Goal: Task Accomplishment & Management: Use online tool/utility

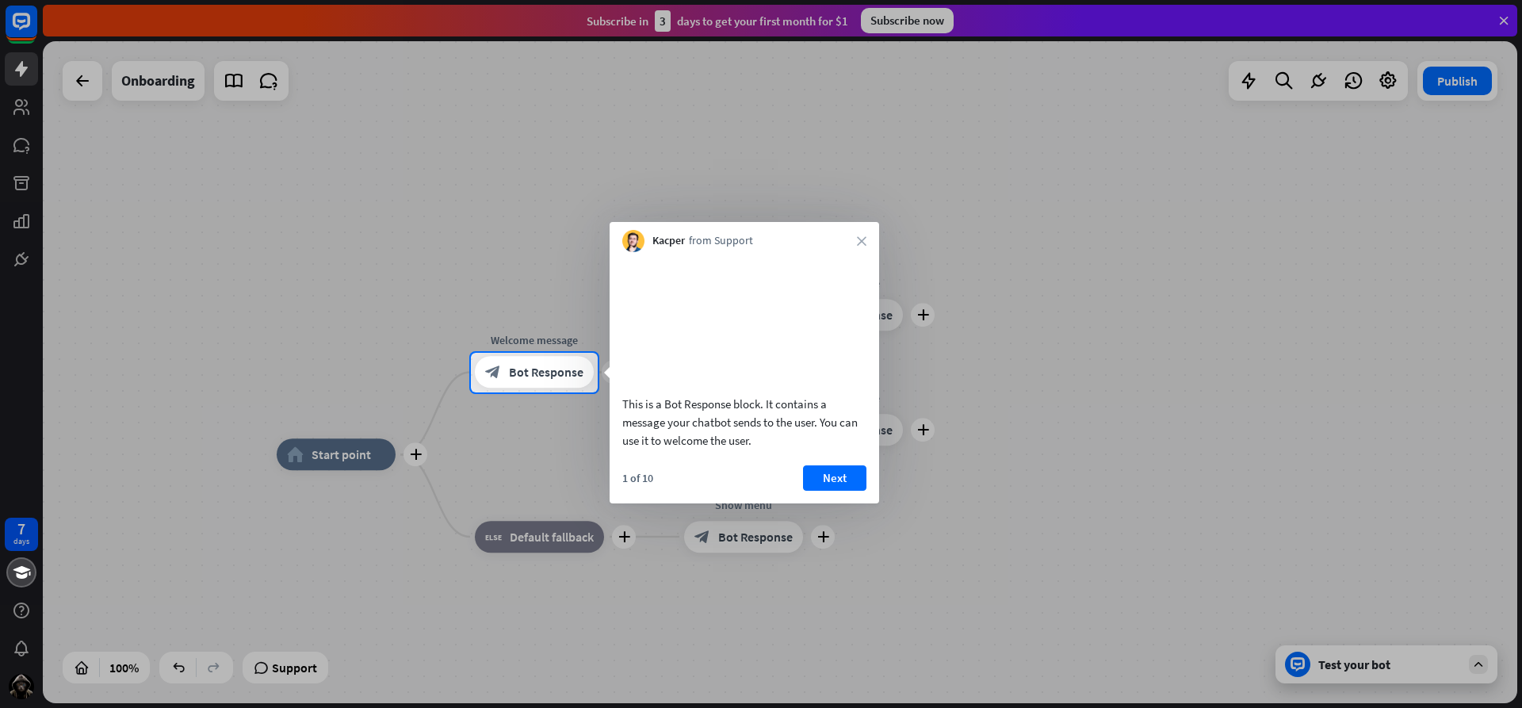
click at [860, 234] on div "Kacper from Support close" at bounding box center [745, 237] width 270 height 30
click at [857, 243] on icon "close" at bounding box center [862, 241] width 10 height 10
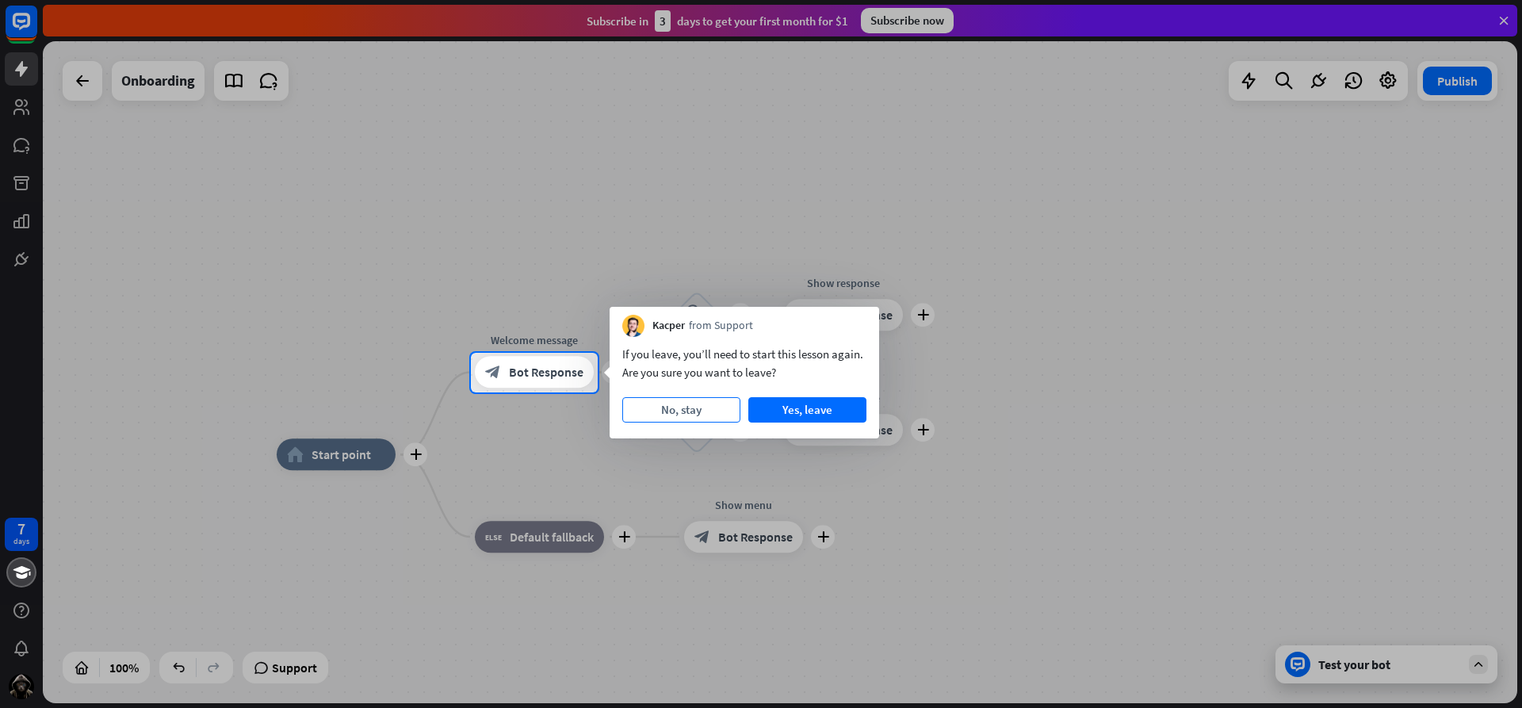
click at [710, 415] on button "No, stay" at bounding box center [681, 409] width 118 height 25
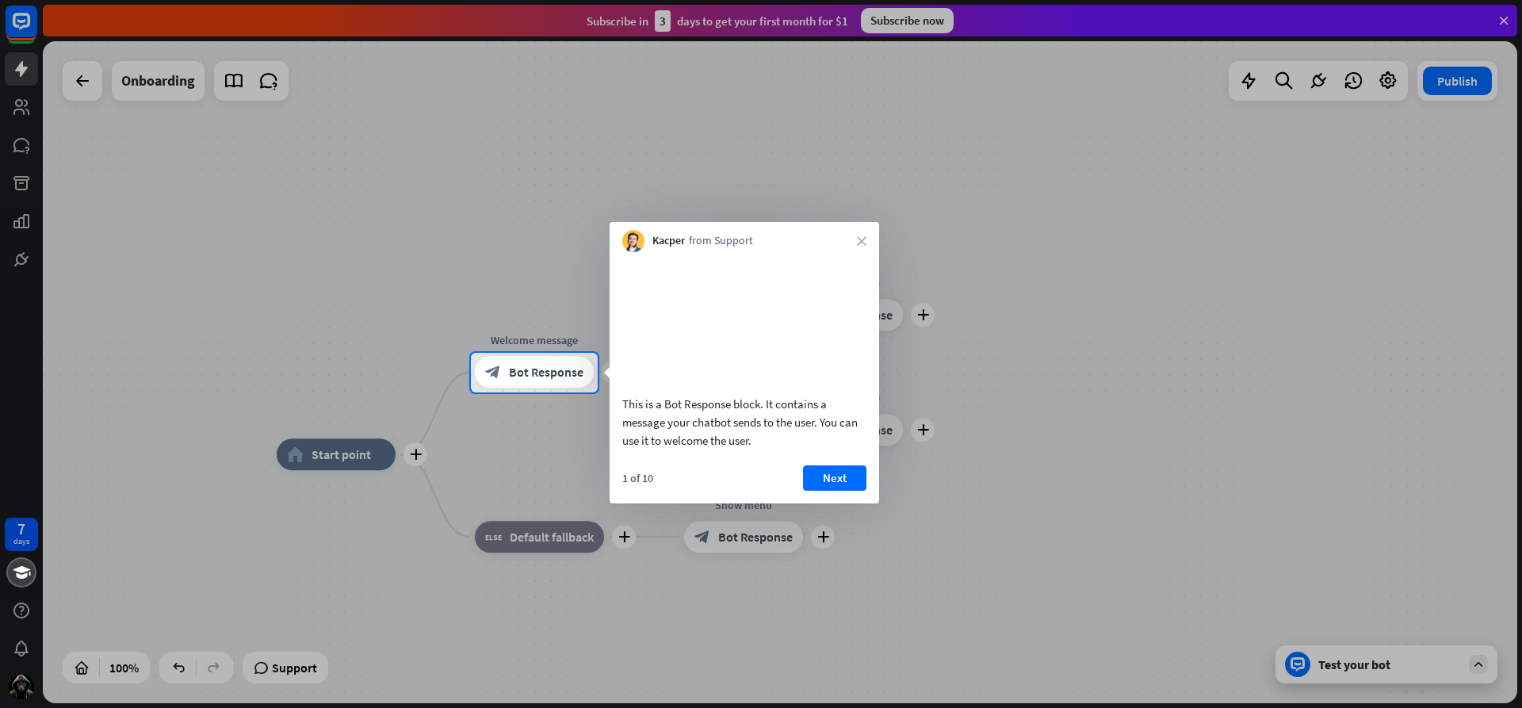
click at [860, 235] on div "Kacper from Support close" at bounding box center [745, 237] width 270 height 30
click at [863, 231] on div "Kacper from Support close" at bounding box center [745, 237] width 270 height 30
click at [856, 238] on div "Kacper from Support close" at bounding box center [745, 237] width 270 height 30
click at [863, 242] on icon "close" at bounding box center [862, 241] width 10 height 10
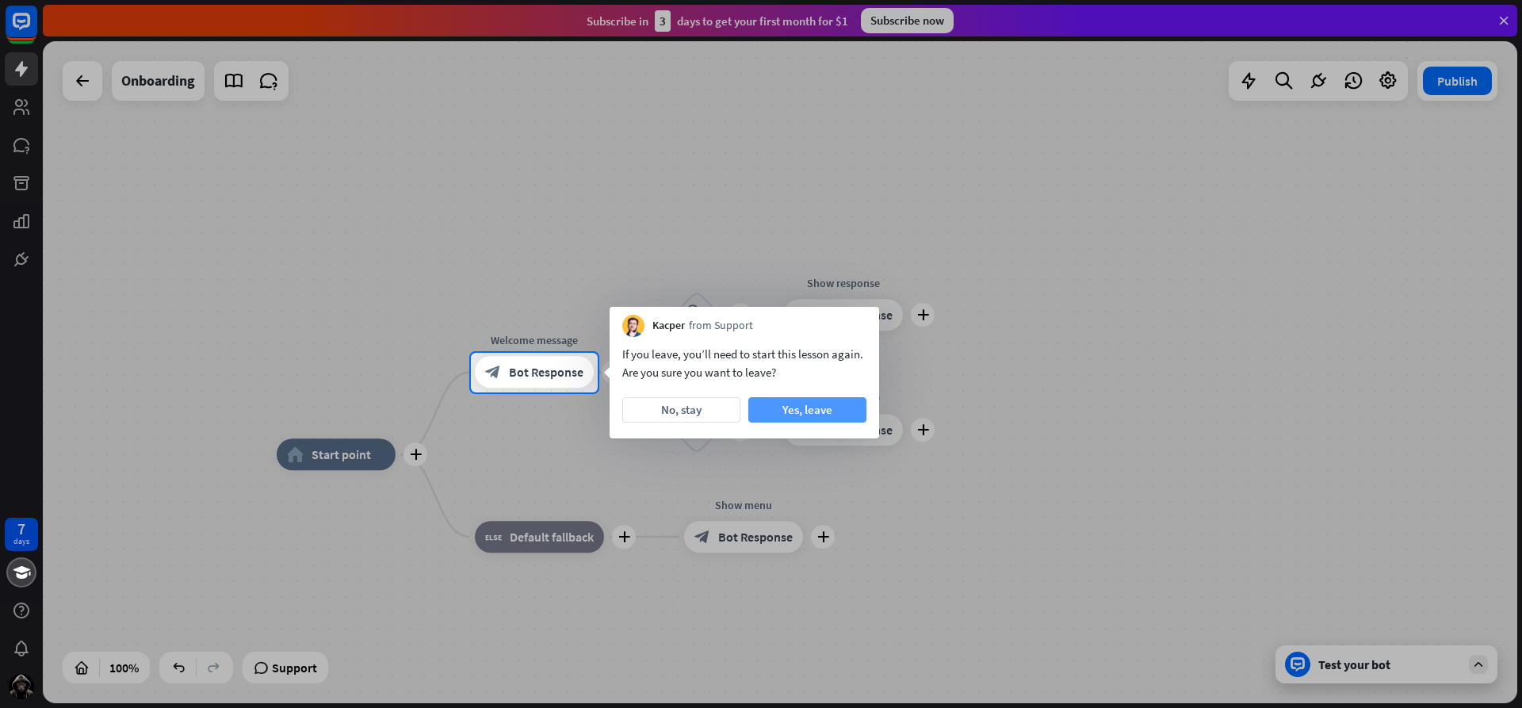
click at [842, 412] on button "Yes, leave" at bounding box center [808, 409] width 118 height 25
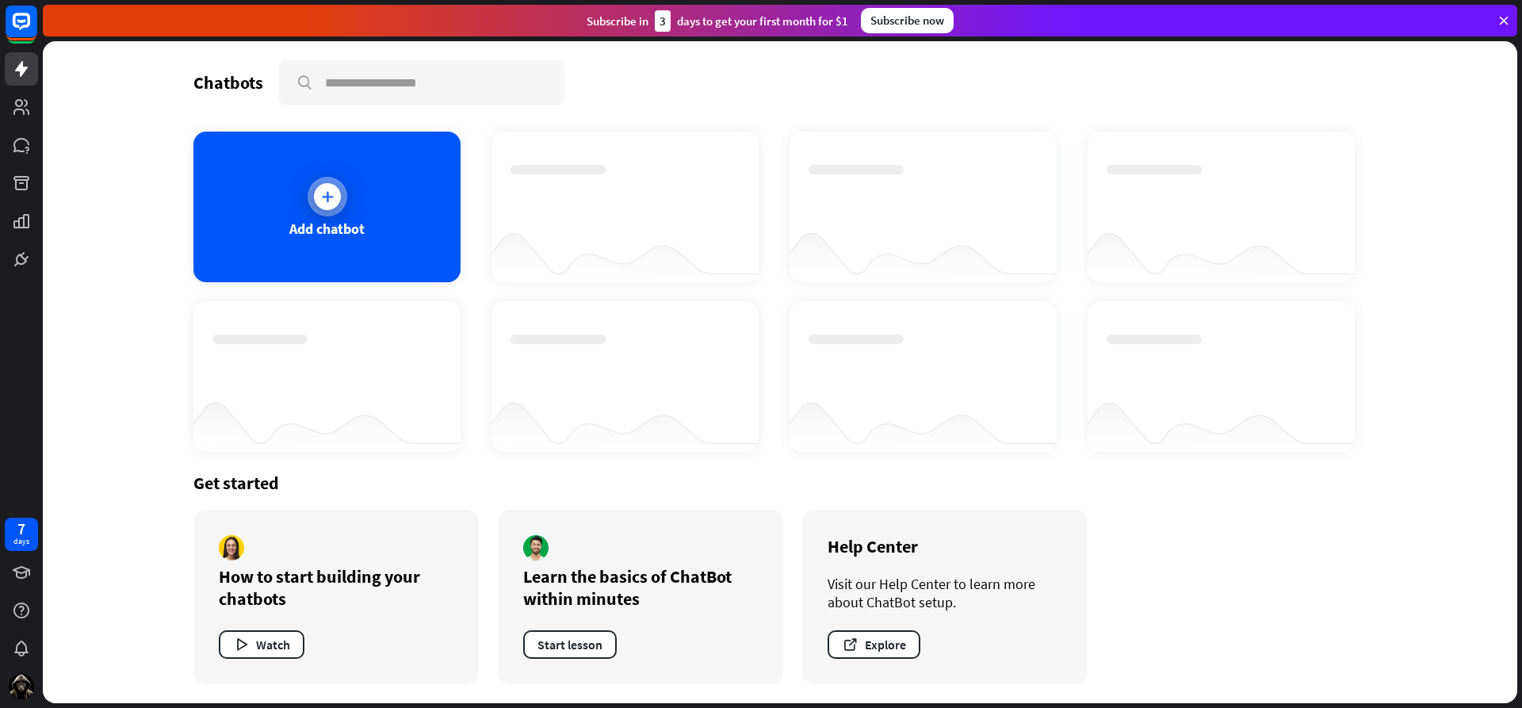
click at [335, 201] on icon at bounding box center [328, 197] width 16 height 16
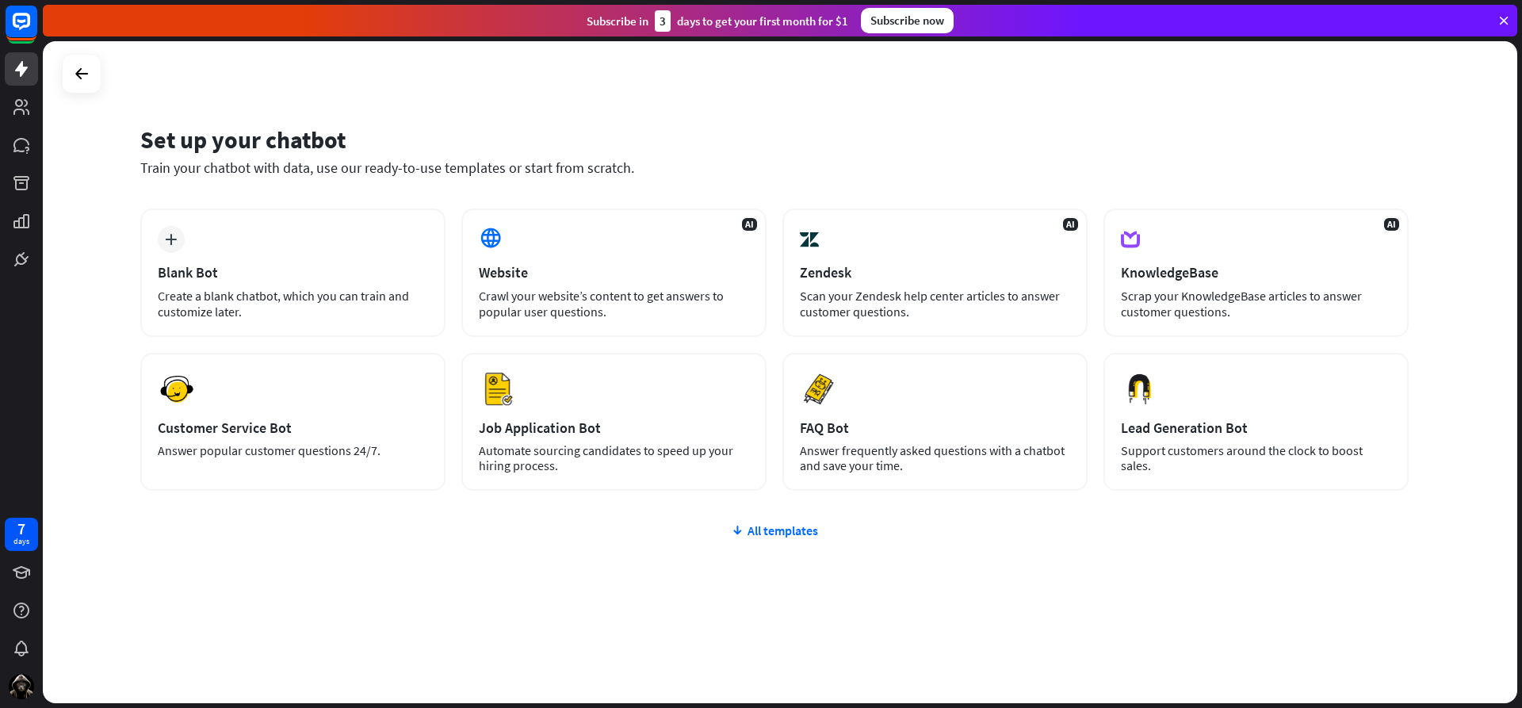
click at [599, 103] on div "Set up your chatbot Train your chatbot with data, use our ready-to-use template…" at bounding box center [780, 372] width 1475 height 662
click at [22, 61] on icon at bounding box center [21, 69] width 13 height 16
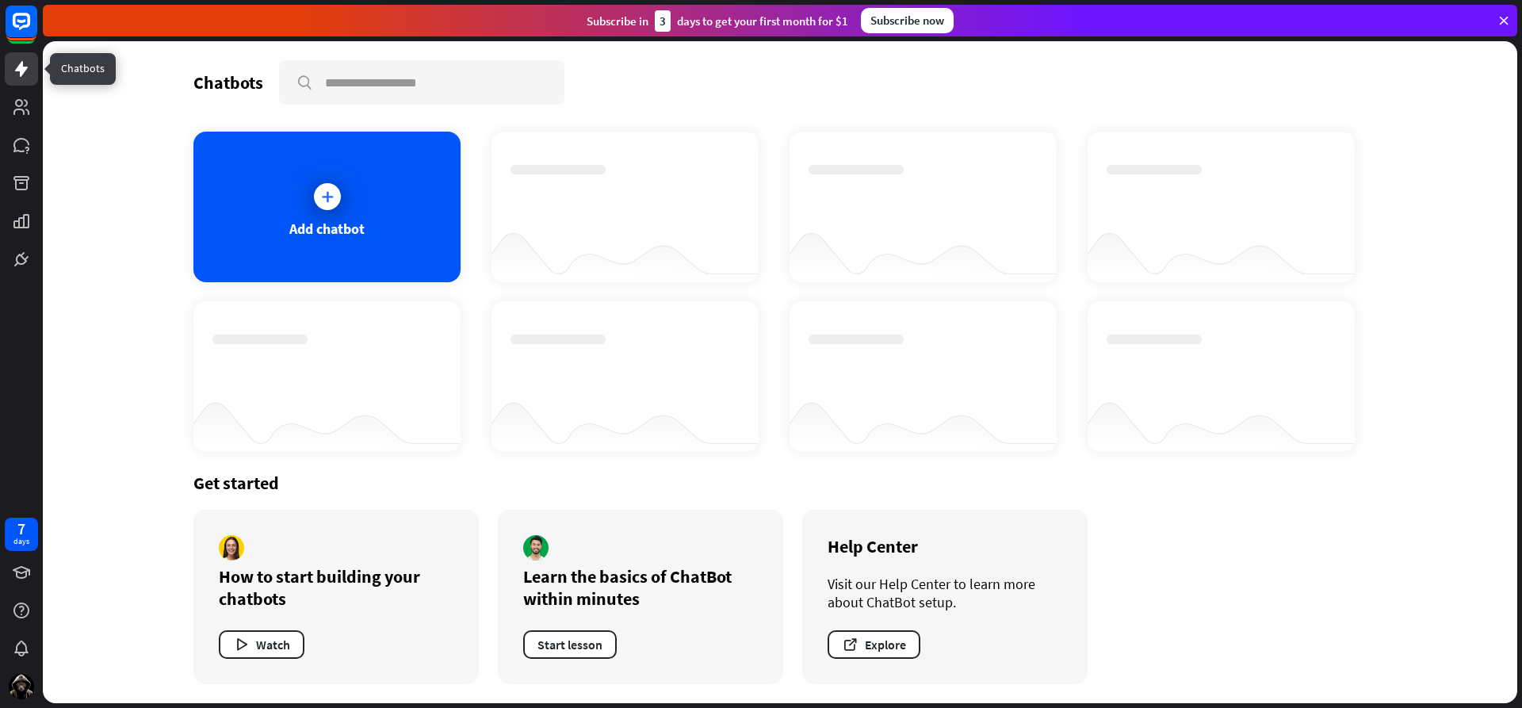
click at [26, 73] on icon at bounding box center [21, 68] width 19 height 19
click at [25, 21] on icon at bounding box center [22, 21] width 10 height 4
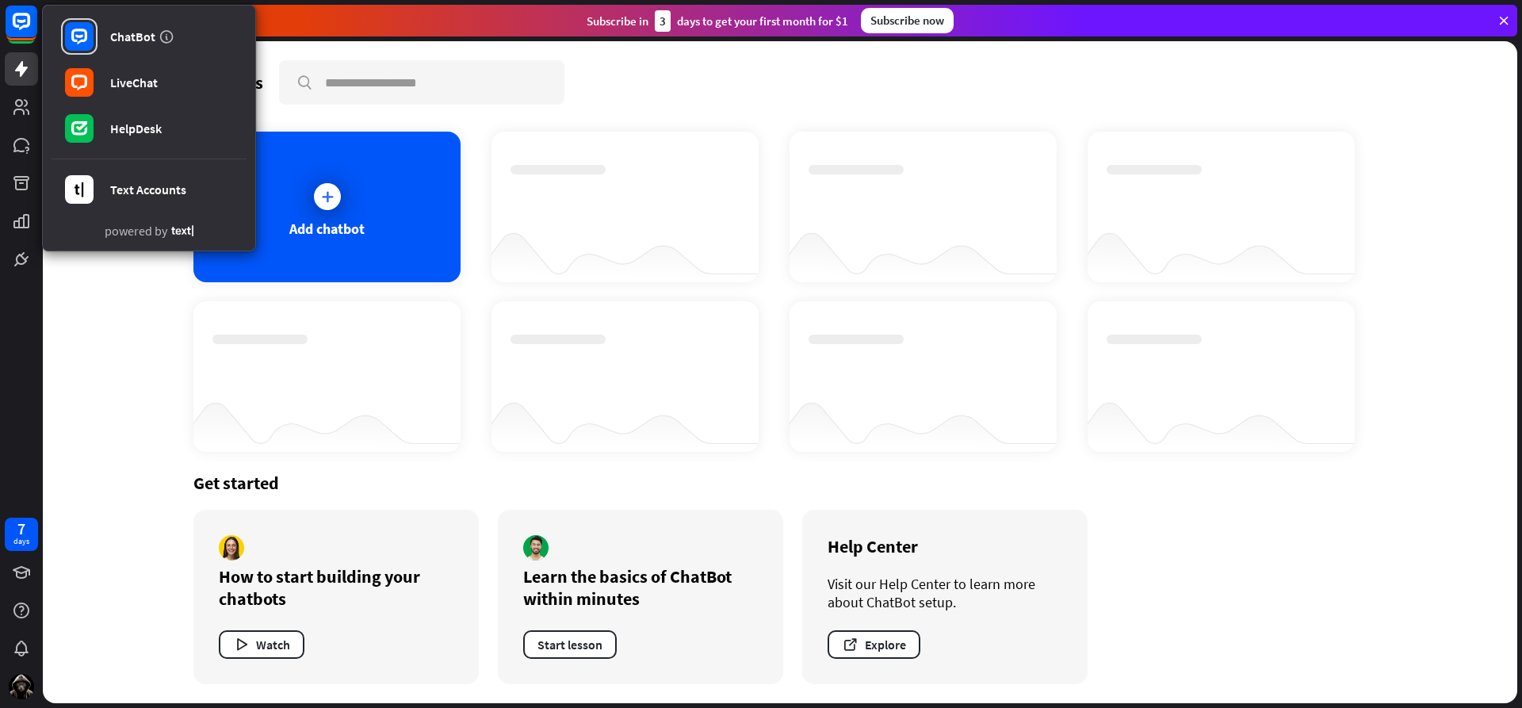
click at [118, 288] on div "Chatbots search Add chatbot Get started How to start building your chatbots Wat…" at bounding box center [780, 372] width 1475 height 662
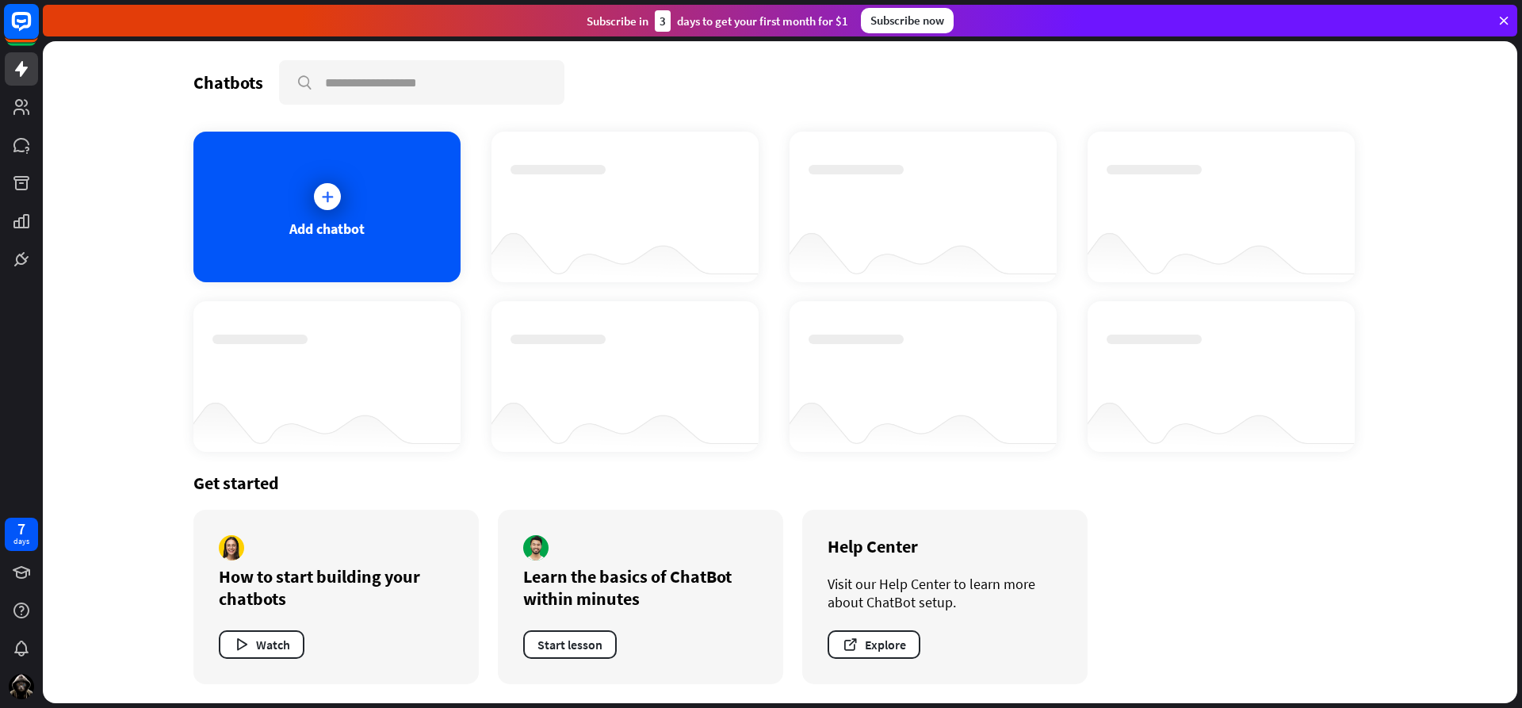
click at [27, 26] on icon at bounding box center [21, 21] width 19 height 19
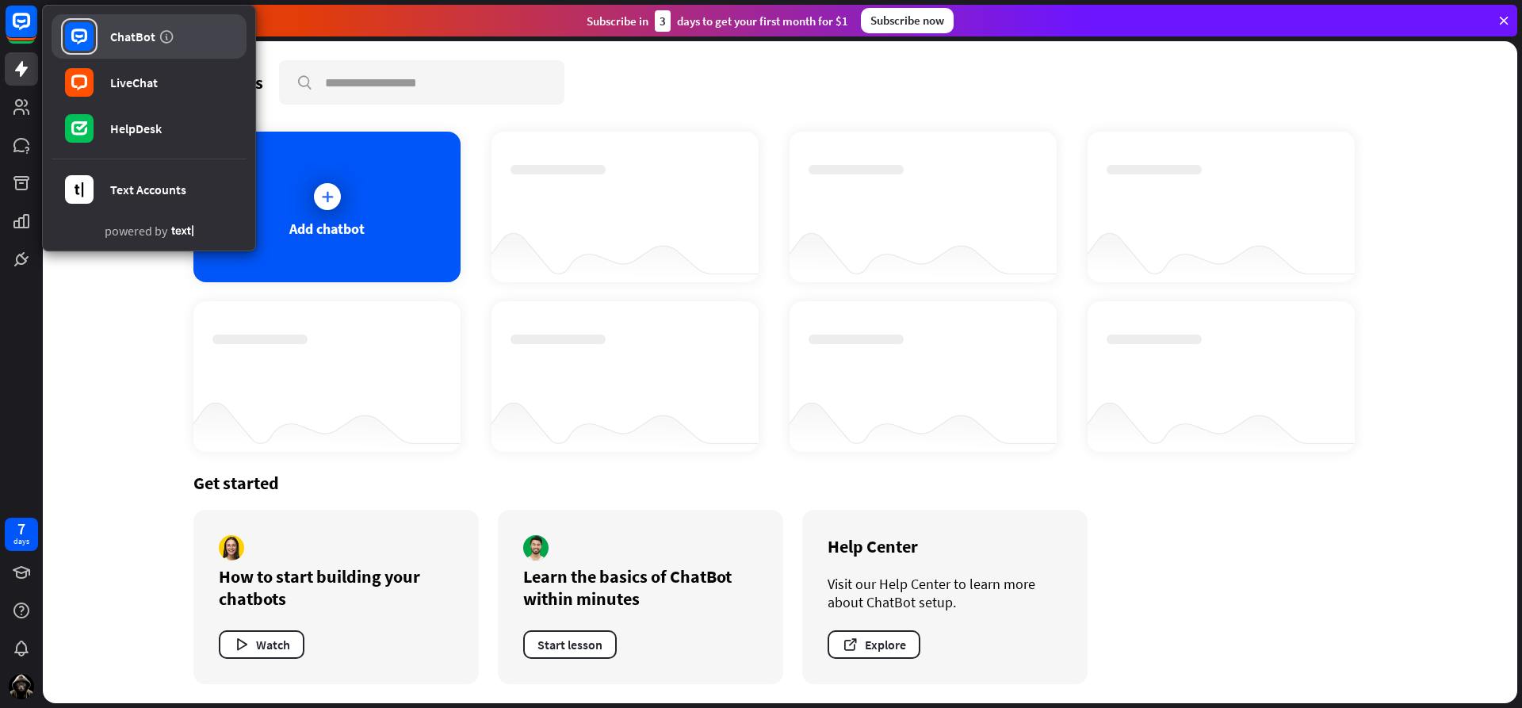
click at [139, 33] on div "ChatBot" at bounding box center [132, 37] width 45 height 16
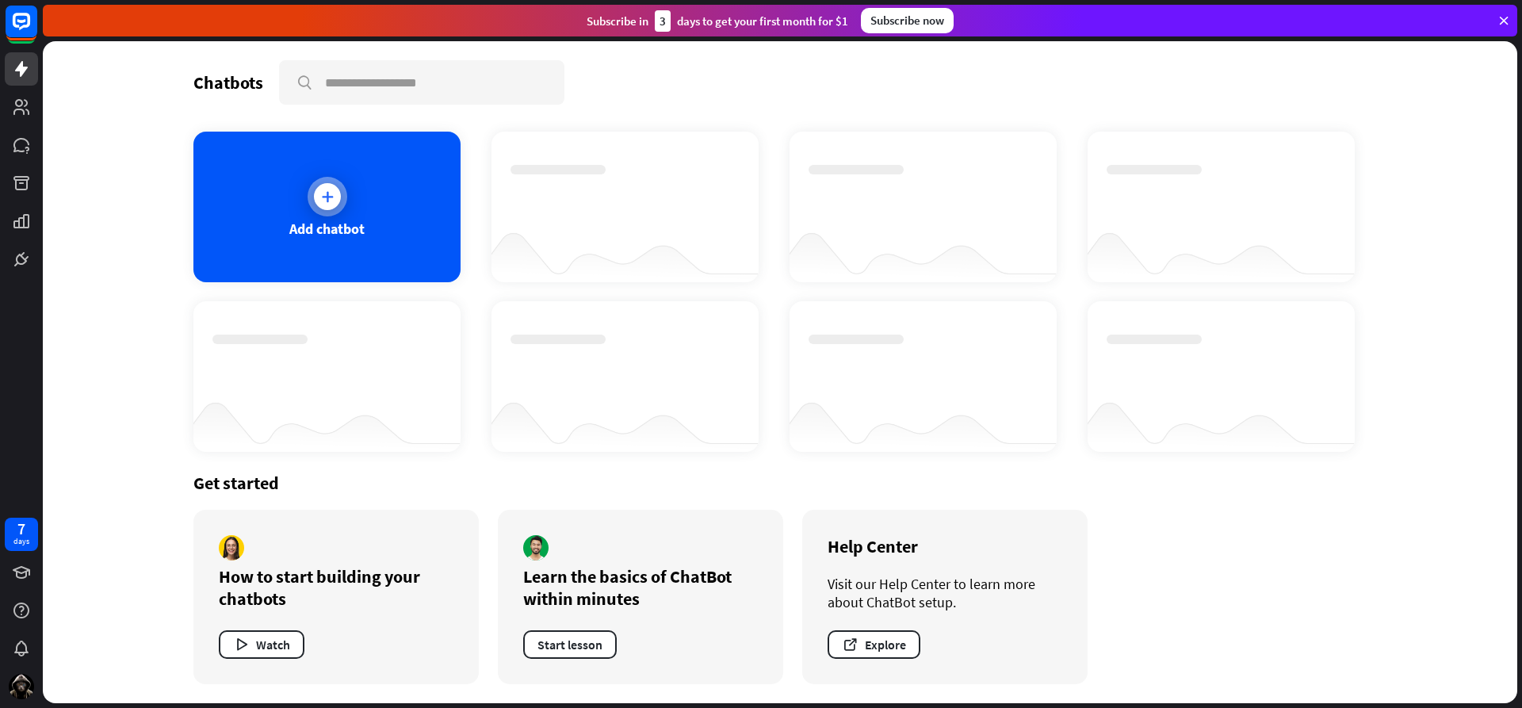
drag, startPoint x: 302, startPoint y: 186, endPoint x: 309, endPoint y: 191, distance: 8.6
click at [309, 191] on div "Add chatbot" at bounding box center [326, 207] width 267 height 151
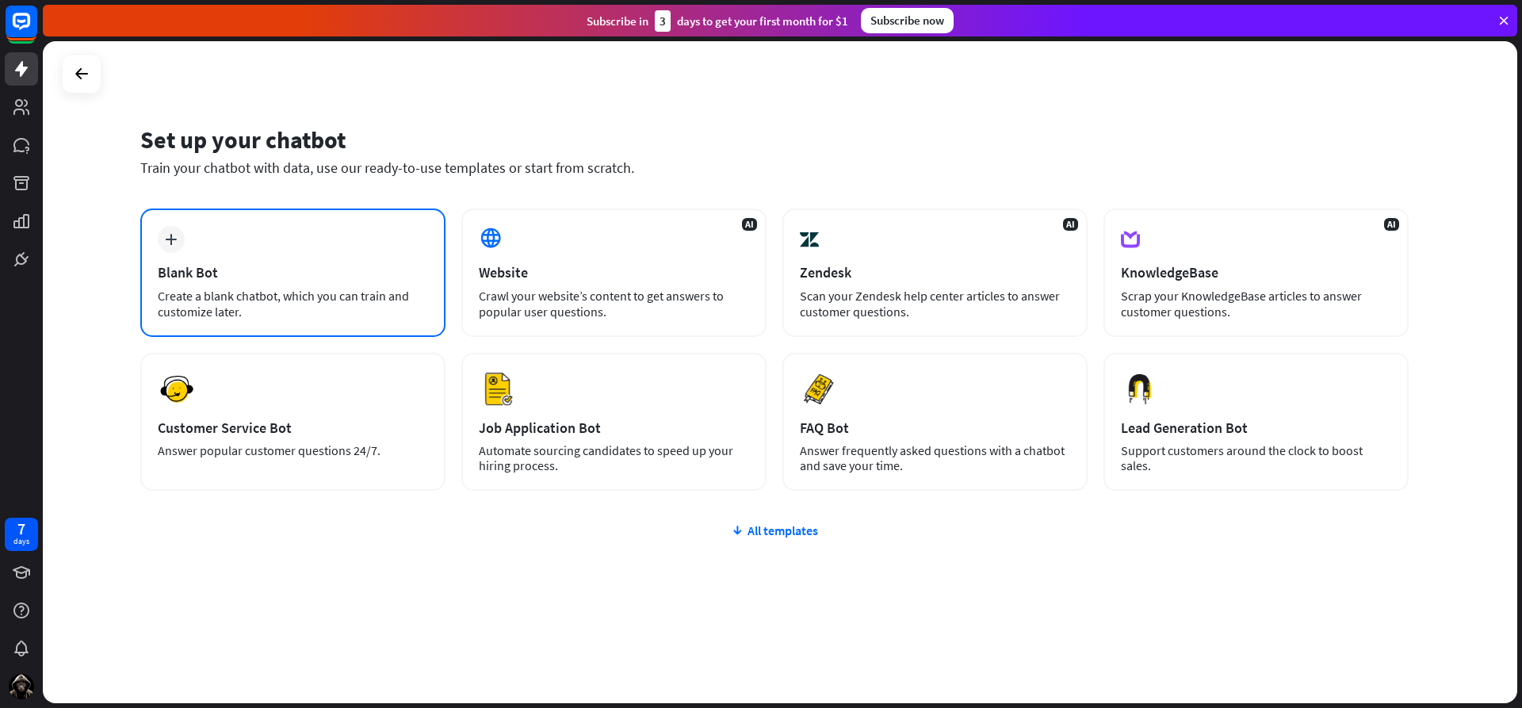
click at [285, 247] on div "plus Blank Bot Create a blank chatbot, which you can train and customize later." at bounding box center [292, 273] width 305 height 128
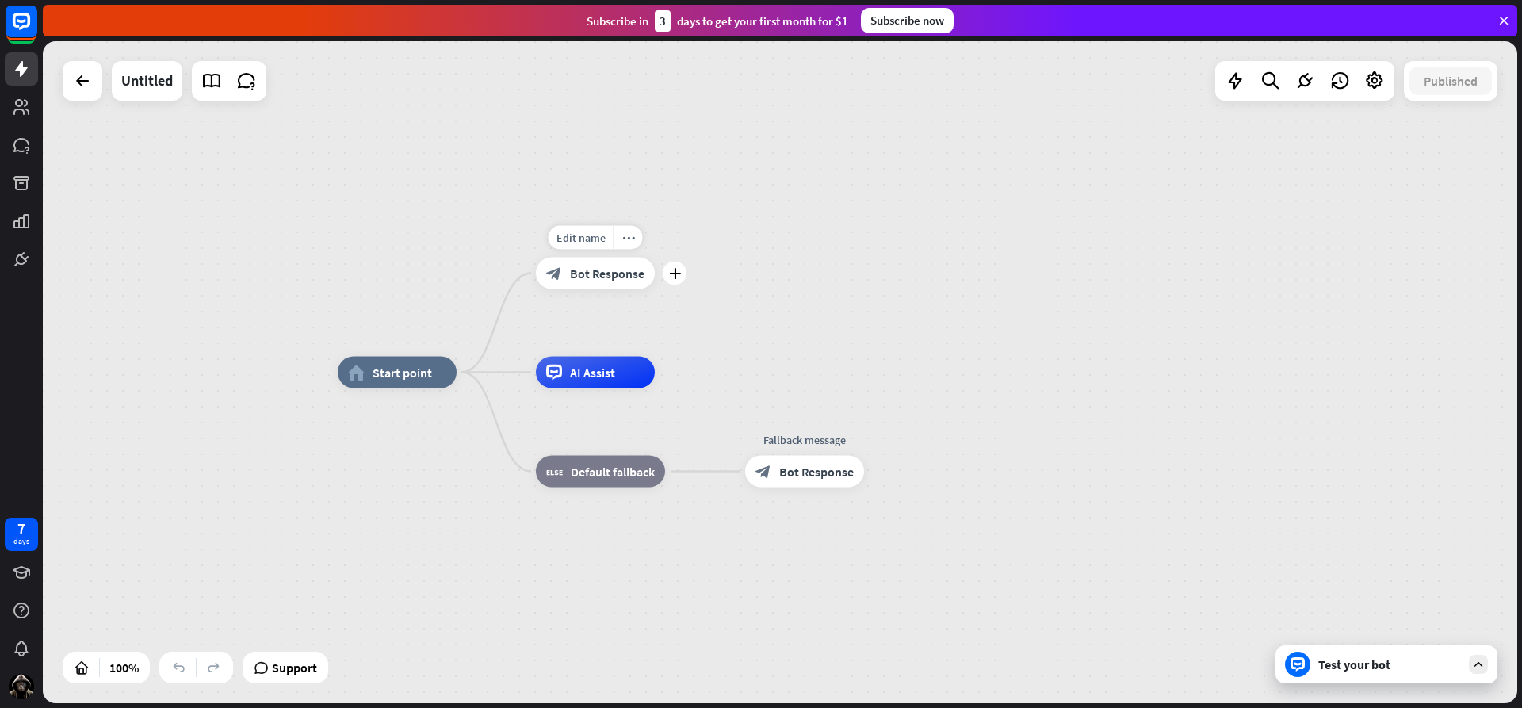
click at [580, 276] on span "Bot Response" at bounding box center [607, 274] width 75 height 16
